Goal: Task Accomplishment & Management: Complete application form

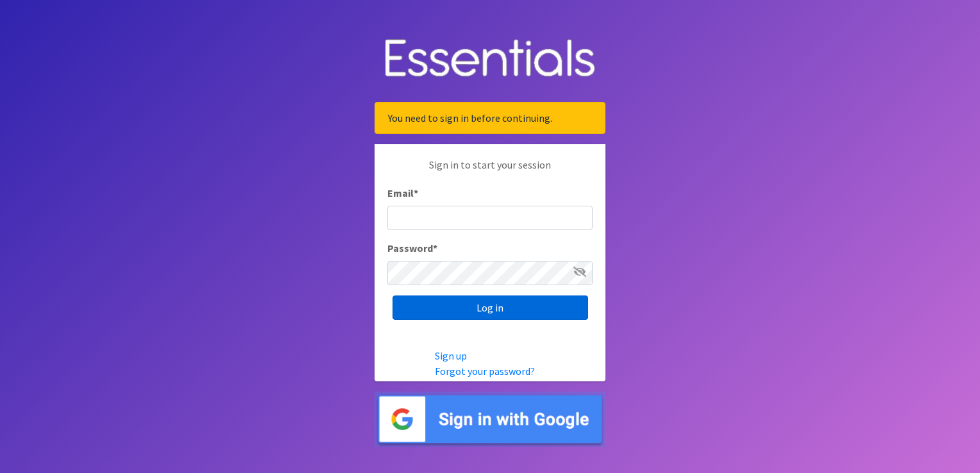
type input "[EMAIL_ADDRESS][DOMAIN_NAME]"
click at [488, 309] on input "Log in" at bounding box center [490, 308] width 196 height 24
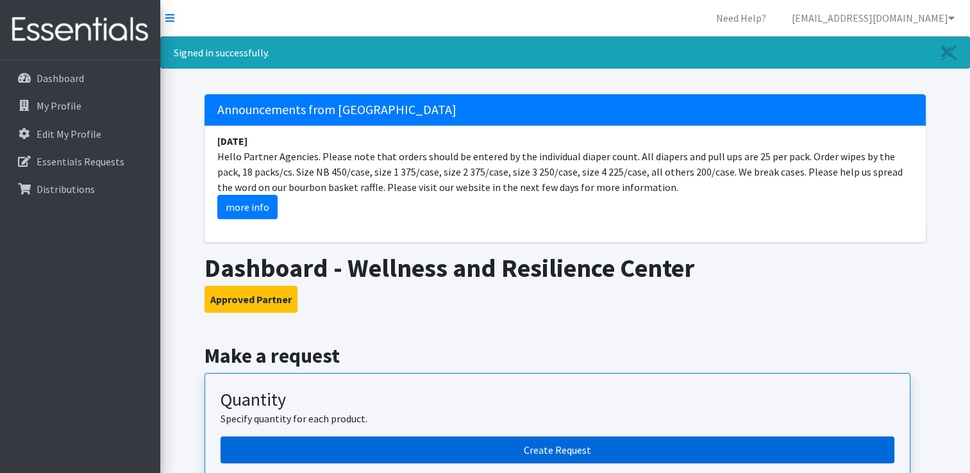
click at [598, 444] on link "Create Request" at bounding box center [558, 450] width 674 height 27
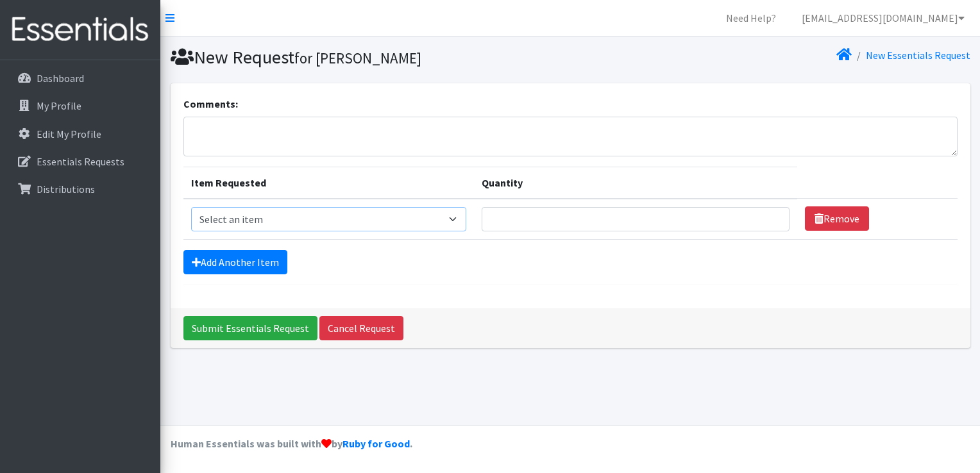
click at [421, 224] on select "Select an item 1 month period supply kit Kids (Newborn) Kids (Size 1) Kids (Siz…" at bounding box center [329, 219] width 276 height 24
select select "15041"
click at [191, 207] on select "Select an item 1 month period supply kit Kids (Newborn) Kids (Size 1) Kids (Siz…" at bounding box center [329, 219] width 276 height 24
click at [617, 214] on input "Quantity" at bounding box center [636, 219] width 308 height 24
type input "250"
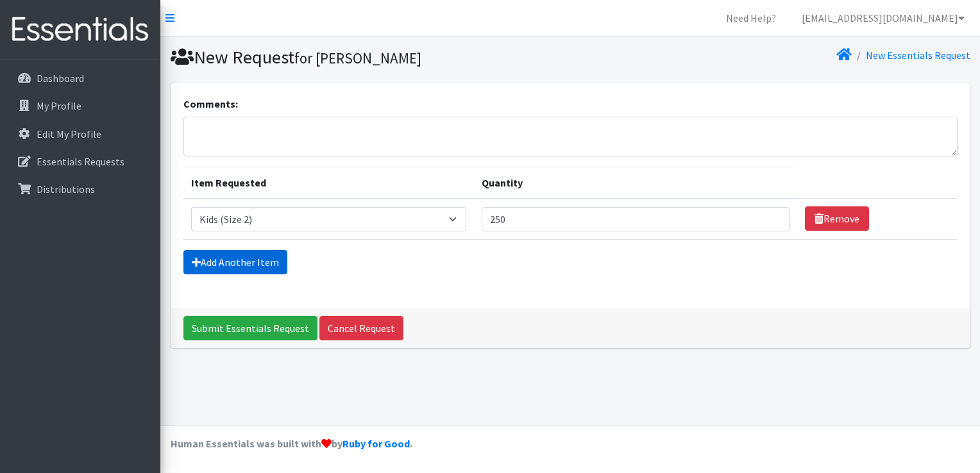
click at [229, 266] on link "Add Another Item" at bounding box center [235, 262] width 104 height 24
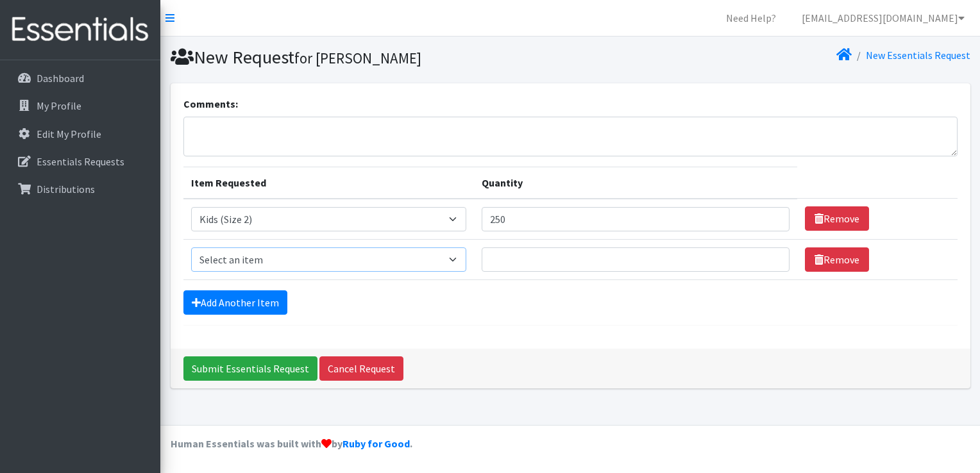
click at [274, 262] on select "Select an item 1 month period supply kit Kids (Newborn) Kids (Size 1) Kids (Siz…" at bounding box center [329, 260] width 276 height 24
select select "15038"
click at [191, 248] on select "Select an item 1 month period supply kit Kids (Newborn) Kids (Size 1) Kids (Siz…" at bounding box center [329, 260] width 276 height 24
click at [633, 264] on input "Quantity" at bounding box center [636, 260] width 308 height 24
type input "125"
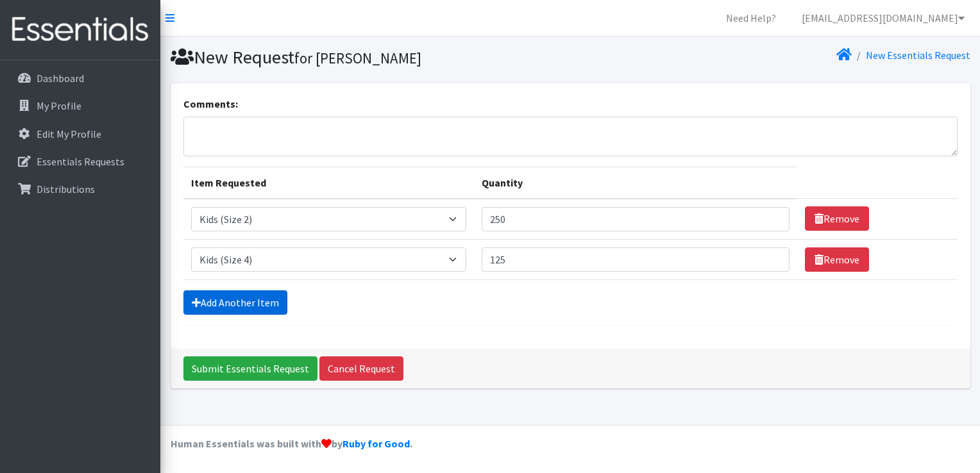
click at [235, 292] on link "Add Another Item" at bounding box center [235, 303] width 104 height 24
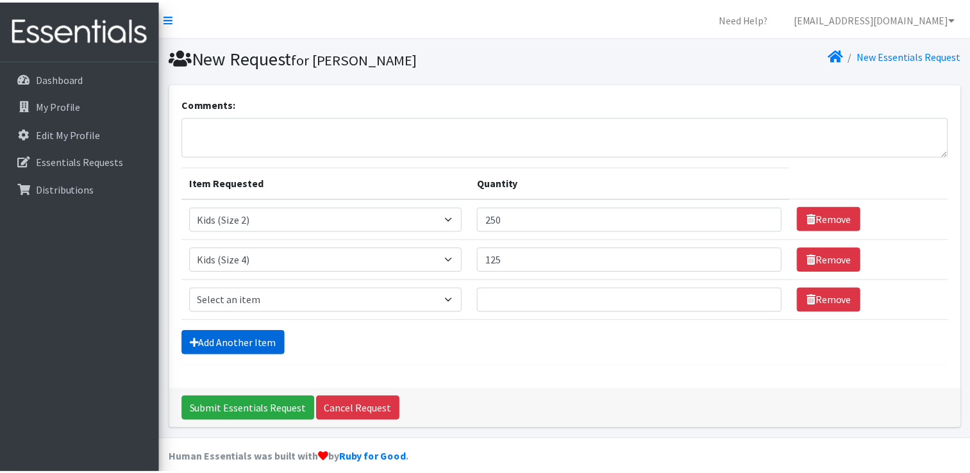
scroll to position [12, 0]
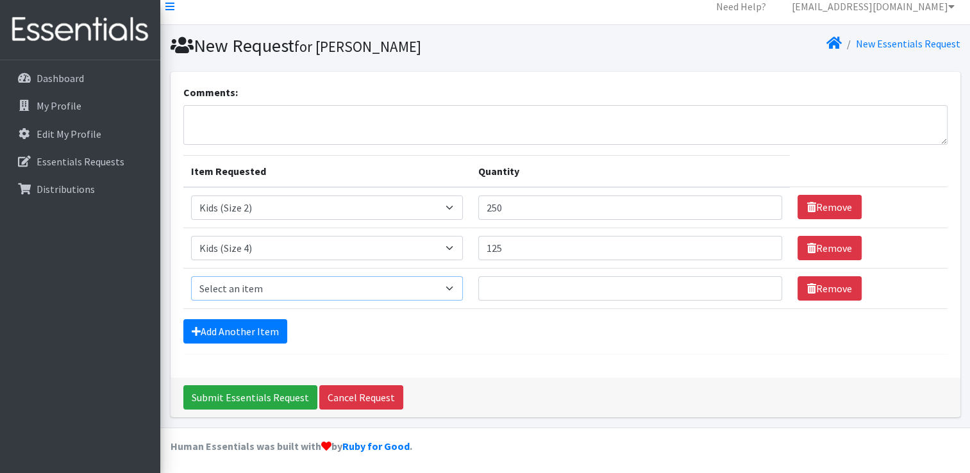
click at [260, 283] on select "Select an item 1 month period supply kit Kids (Newborn) Kids (Size 1) Kids (Siz…" at bounding box center [327, 288] width 272 height 24
select select "15045"
click at [191, 276] on select "Select an item 1 month period supply kit Kids (Newborn) Kids (Size 1) Kids (Siz…" at bounding box center [327, 288] width 272 height 24
click at [512, 279] on input "Quantity" at bounding box center [630, 288] width 304 height 24
type input "125"
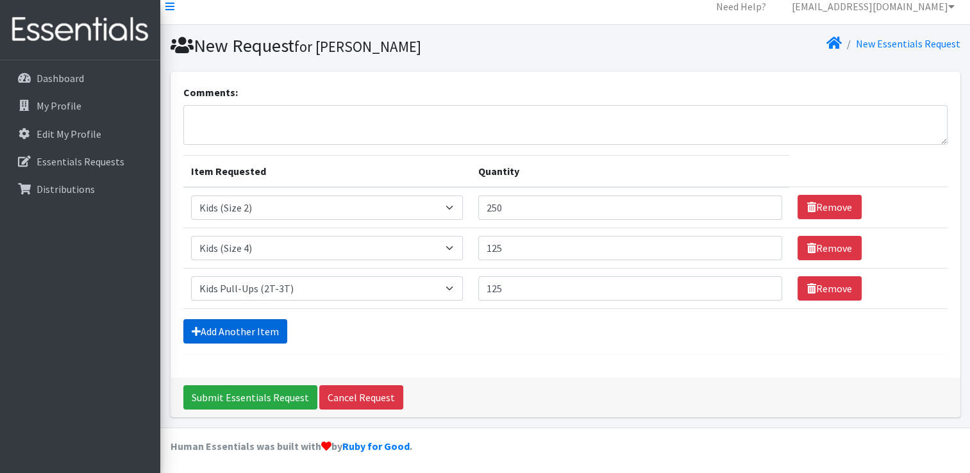
click at [226, 332] on link "Add Another Item" at bounding box center [235, 331] width 104 height 24
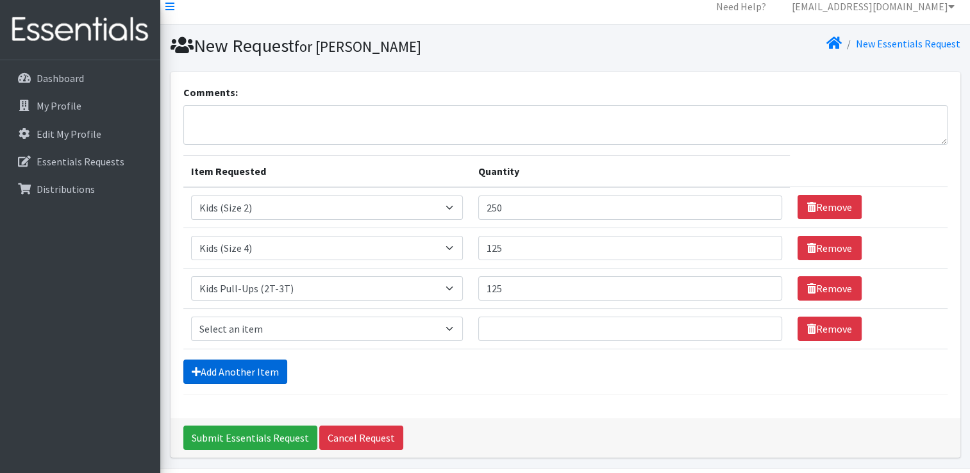
scroll to position [52, 0]
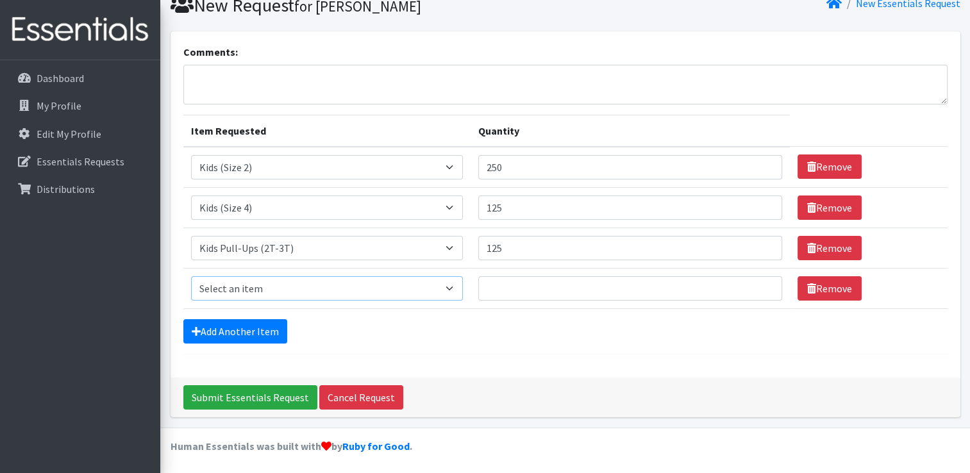
click at [238, 289] on select "Select an item 1 month period supply kit Kids (Newborn) Kids (Size 1) Kids (Siz…" at bounding box center [327, 288] width 272 height 24
select select "15051"
click at [191, 276] on select "Select an item 1 month period supply kit Kids (Newborn) Kids (Size 1) Kids (Siz…" at bounding box center [327, 288] width 272 height 24
click at [510, 287] on input "Quantity" at bounding box center [630, 288] width 304 height 24
type input "250"
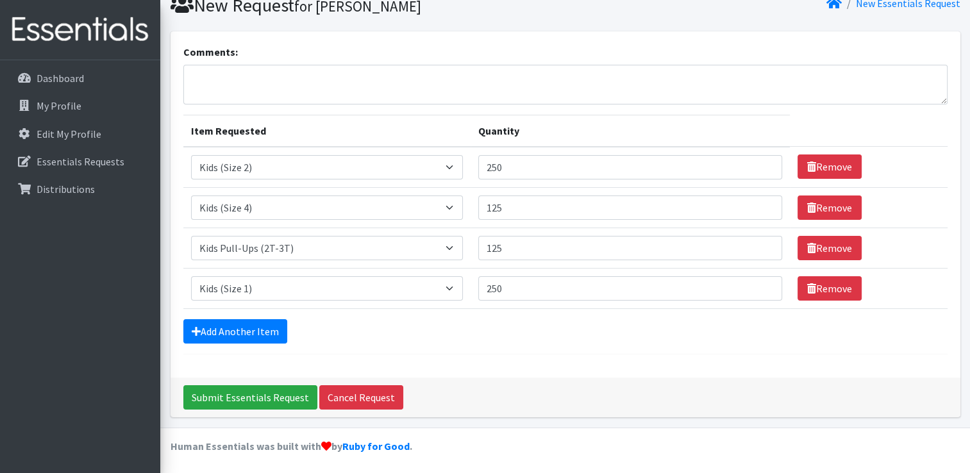
click at [629, 349] on form "Comments: Item Requested Quantity Item Requested Select an item 1 month period …" at bounding box center [565, 199] width 764 height 310
click at [236, 398] on input "Submit Essentials Request" at bounding box center [250, 397] width 134 height 24
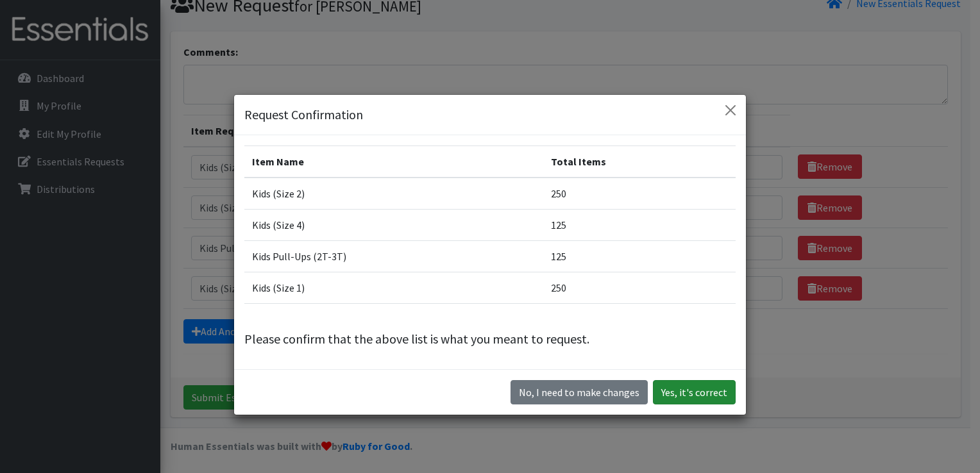
click at [703, 394] on button "Yes, it's correct" at bounding box center [694, 392] width 83 height 24
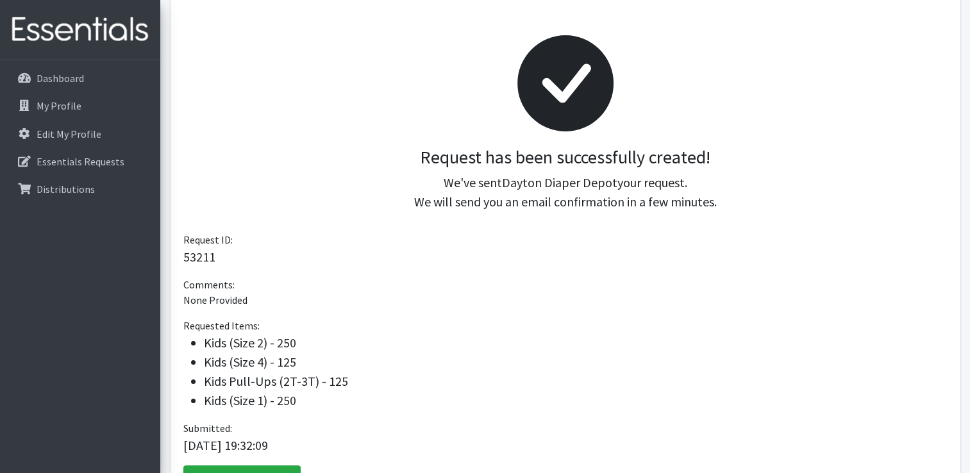
scroll to position [121, 0]
